Goal: Information Seeking & Learning: Learn about a topic

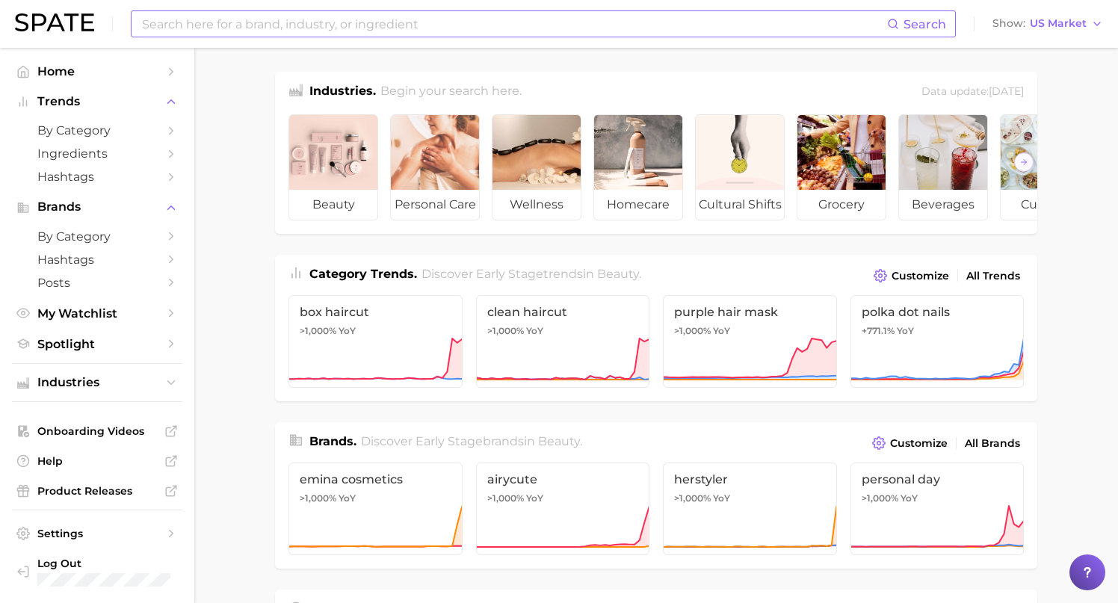
click at [328, 16] on input at bounding box center [513, 23] width 747 height 25
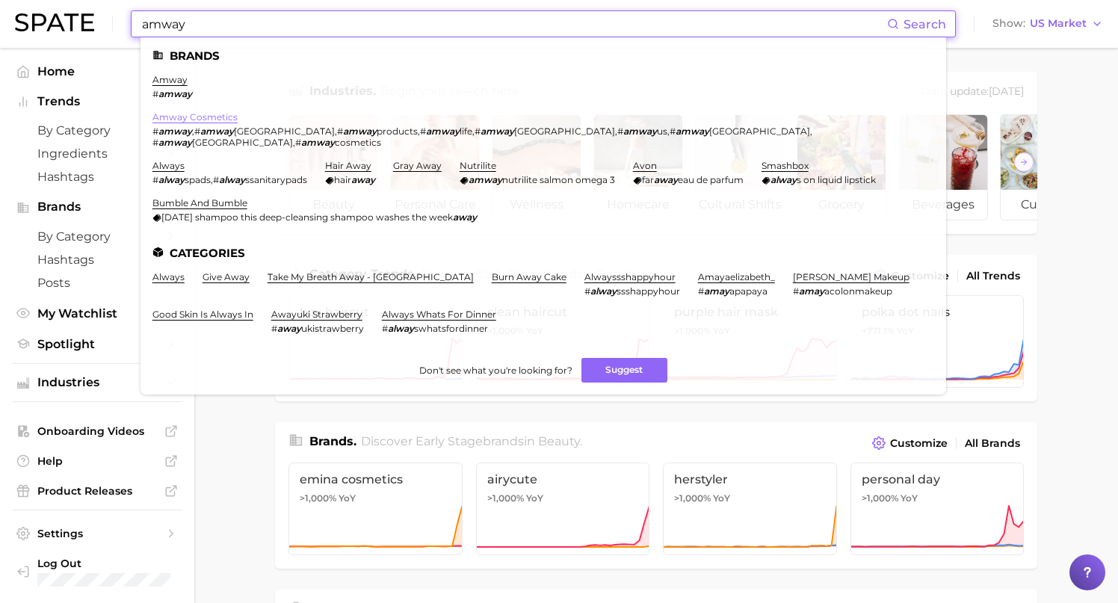
type input "amway"
click at [235, 111] on link "amway cosmetics" at bounding box center [194, 116] width 85 height 11
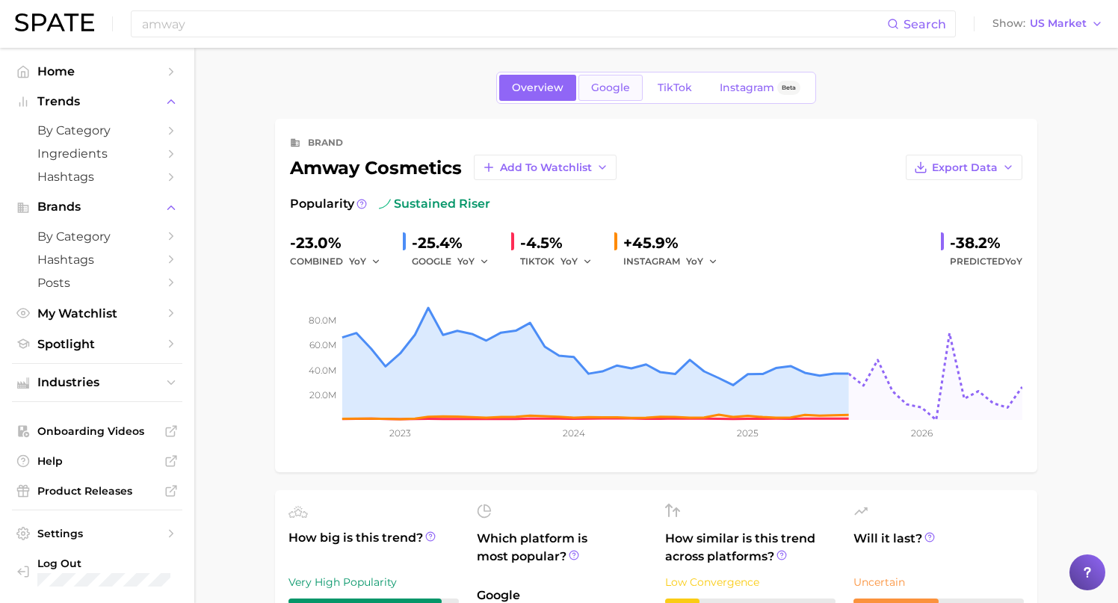
click at [596, 87] on span "Google" at bounding box center [610, 87] width 39 height 13
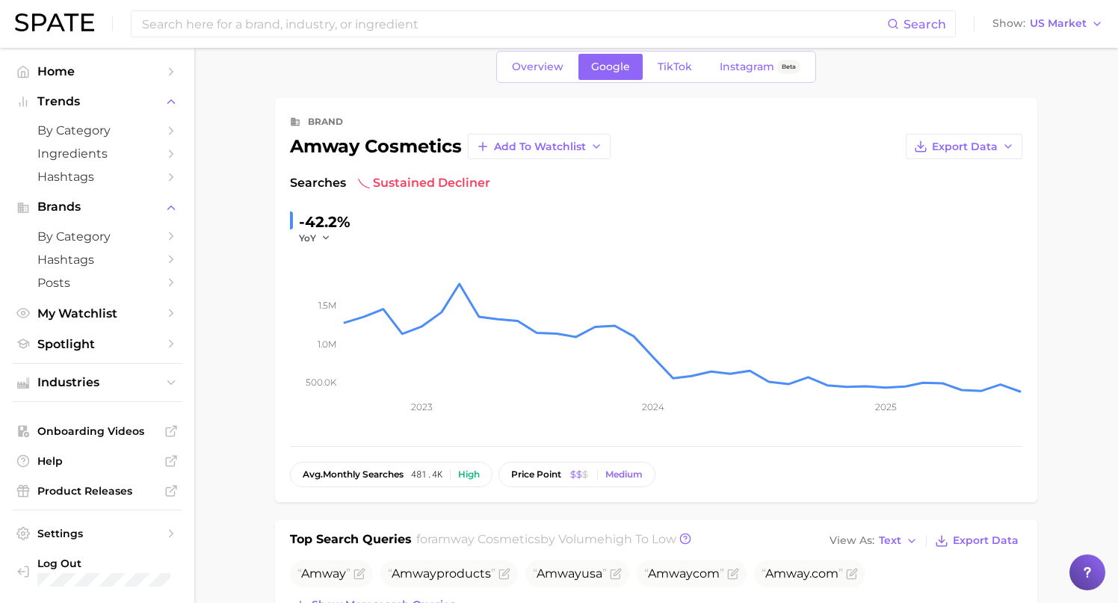
scroll to position [22, 0]
click at [551, 66] on span "Overview" at bounding box center [538, 66] width 52 height 13
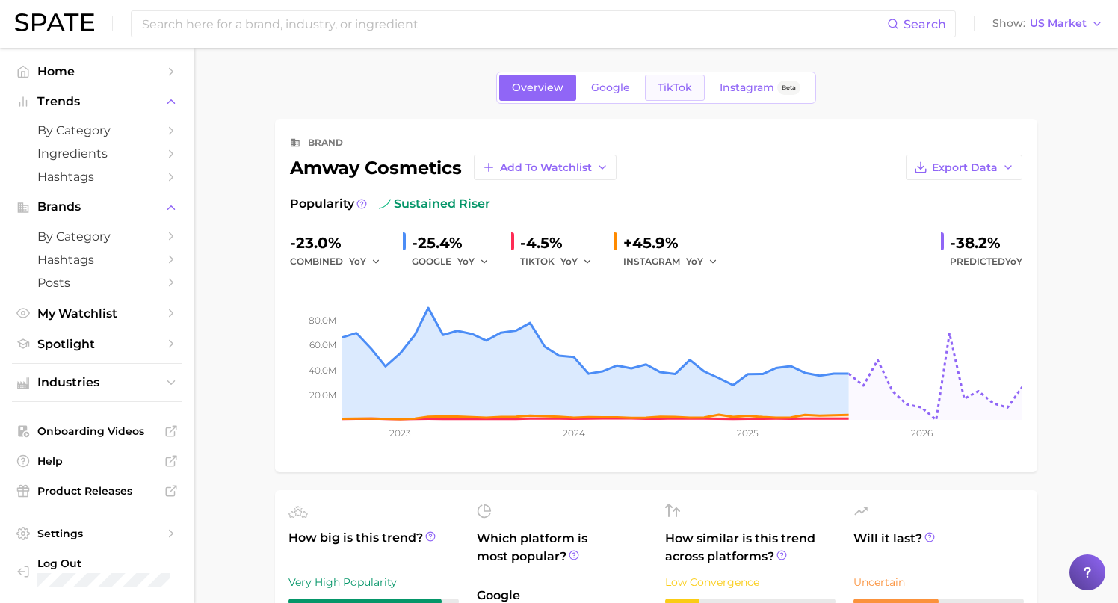
click at [673, 90] on span "TikTok" at bounding box center [675, 87] width 34 height 13
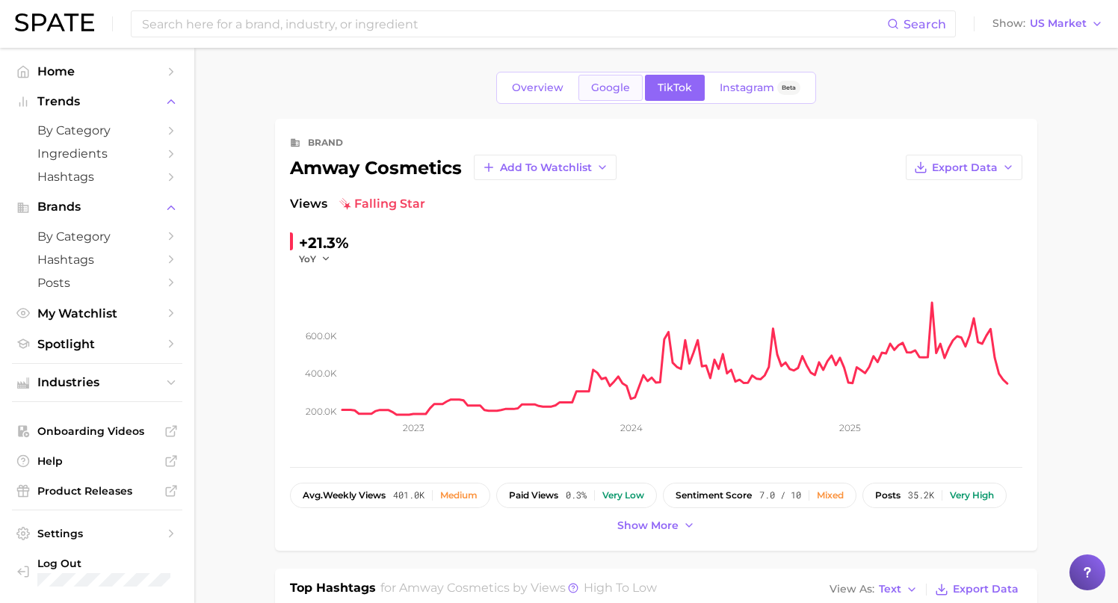
click at [596, 86] on span "Google" at bounding box center [610, 87] width 39 height 13
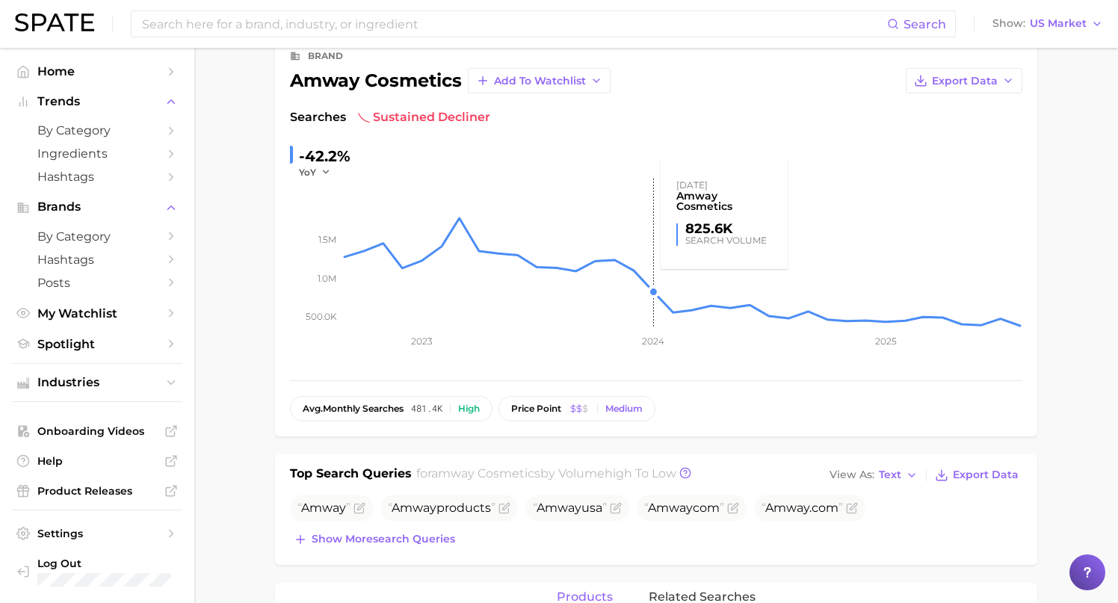
scroll to position [105, 0]
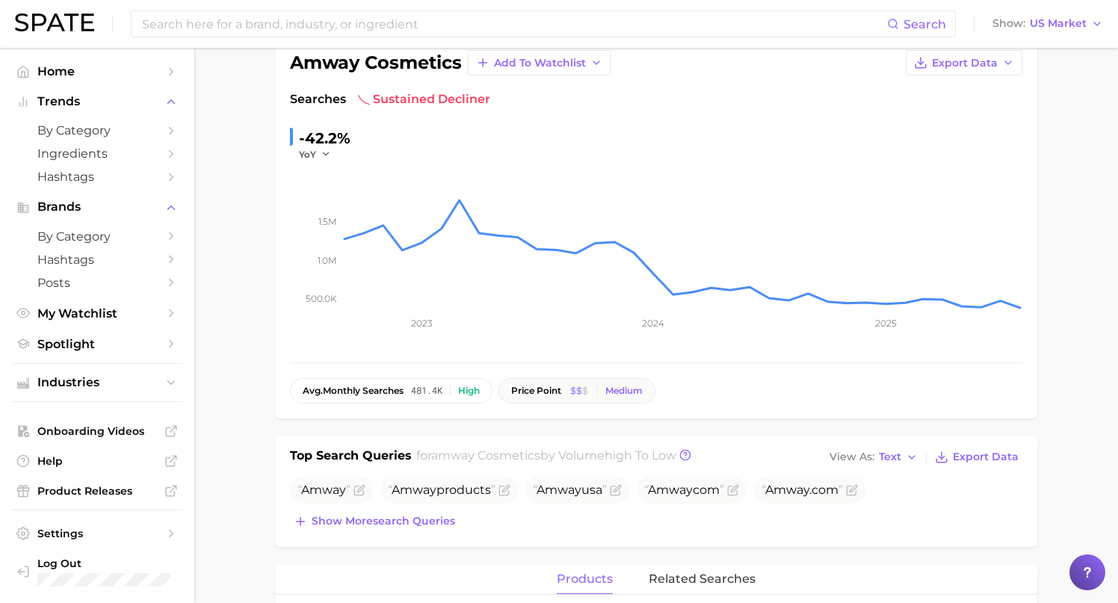
click at [586, 390] on icon at bounding box center [585, 390] width 9 height 9
